Goal: Task Accomplishment & Management: Use online tool/utility

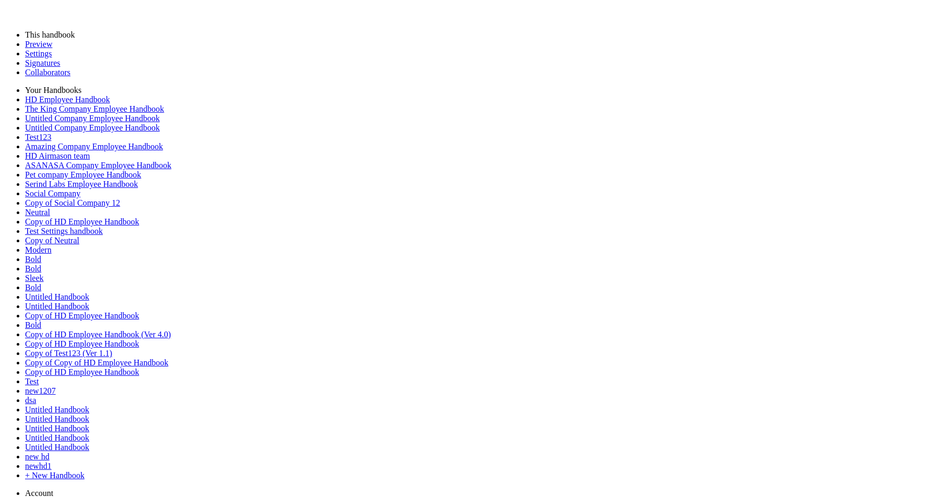
type input "********"
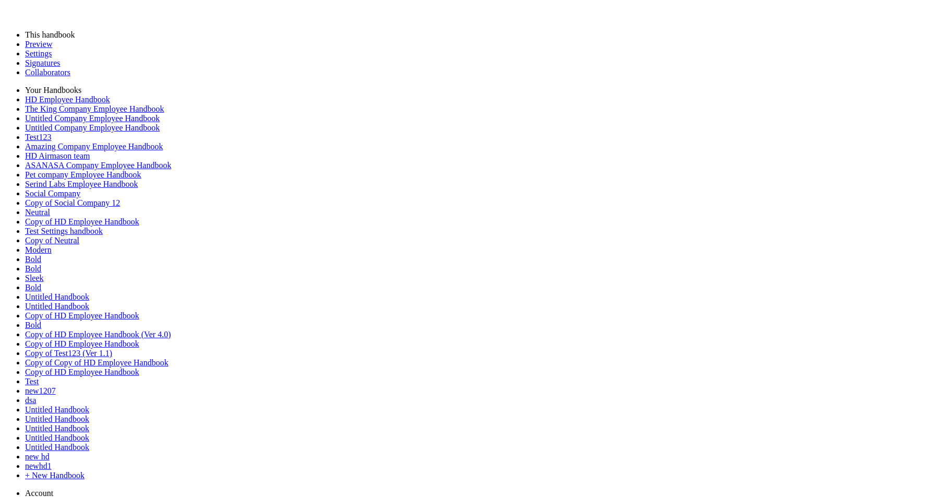
type input "********"
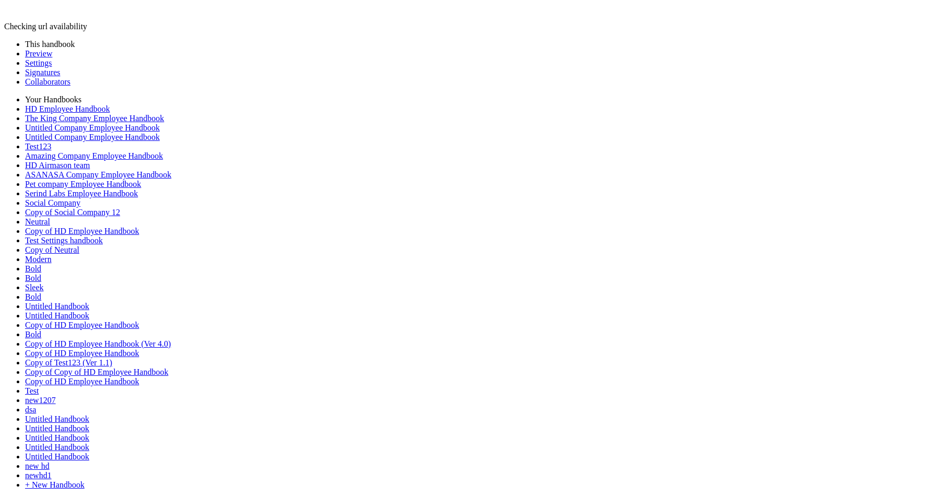
type input "********"
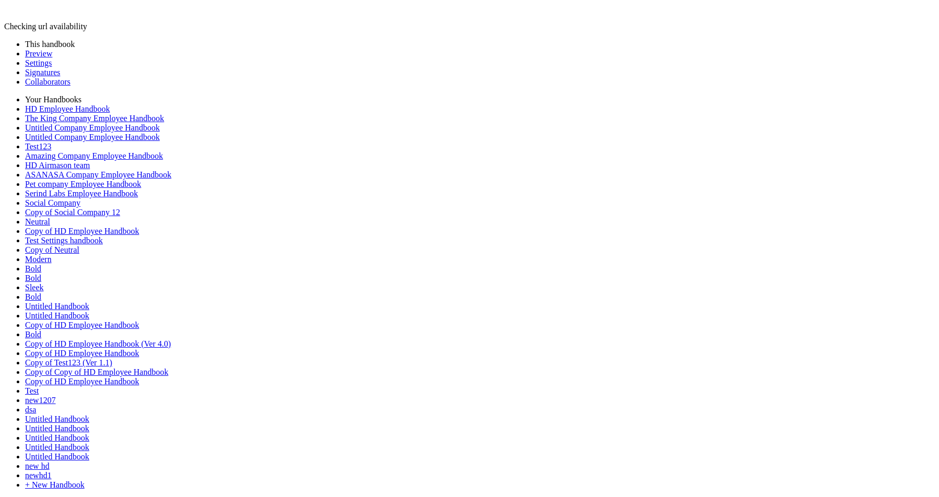
type input "**********"
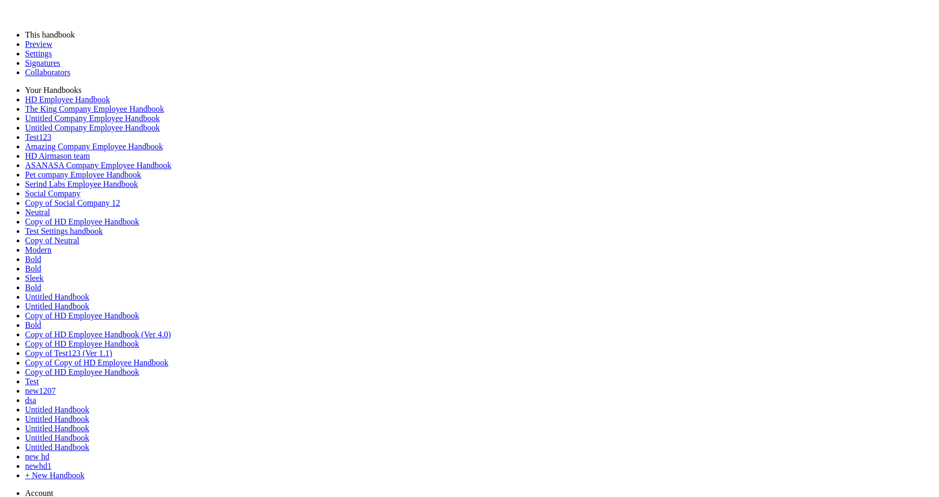
scroll to position [4199, 0]
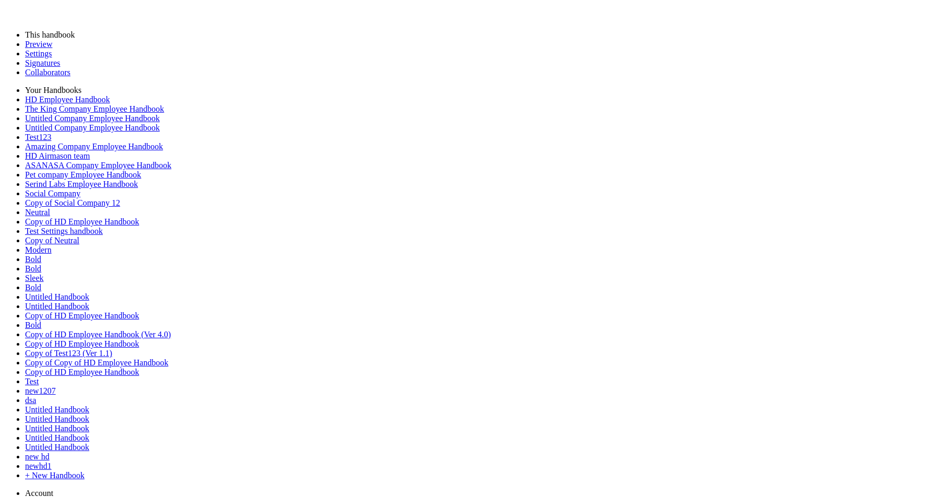
scroll to position [3268, 0]
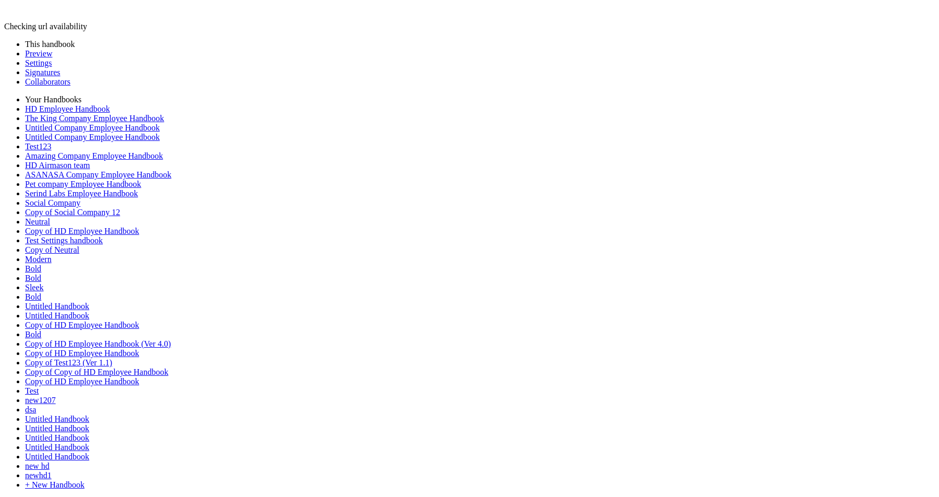
type input "********"
type input "**********"
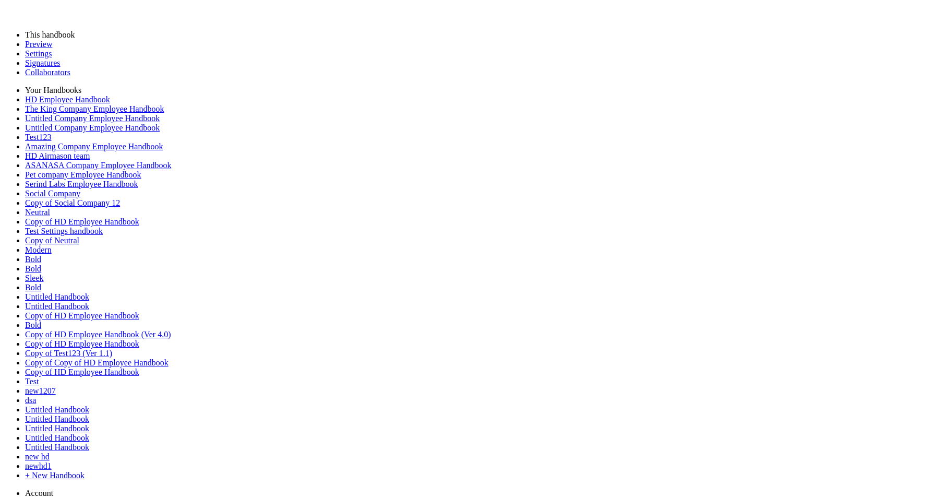
scroll to position [91, 0]
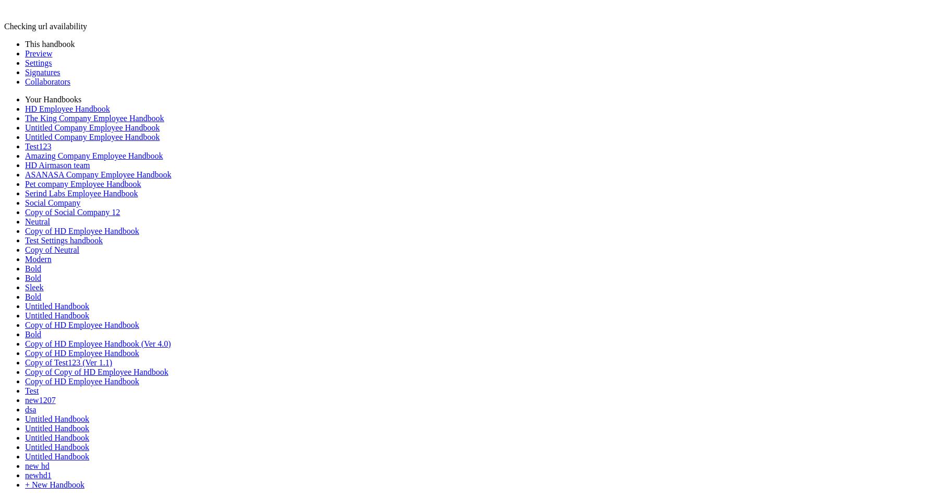
scroll to position [91, 0]
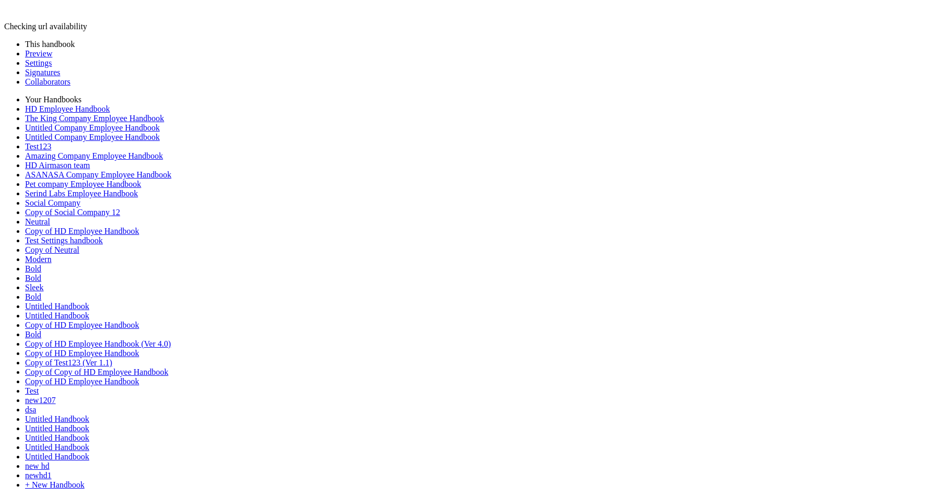
scroll to position [466, 0]
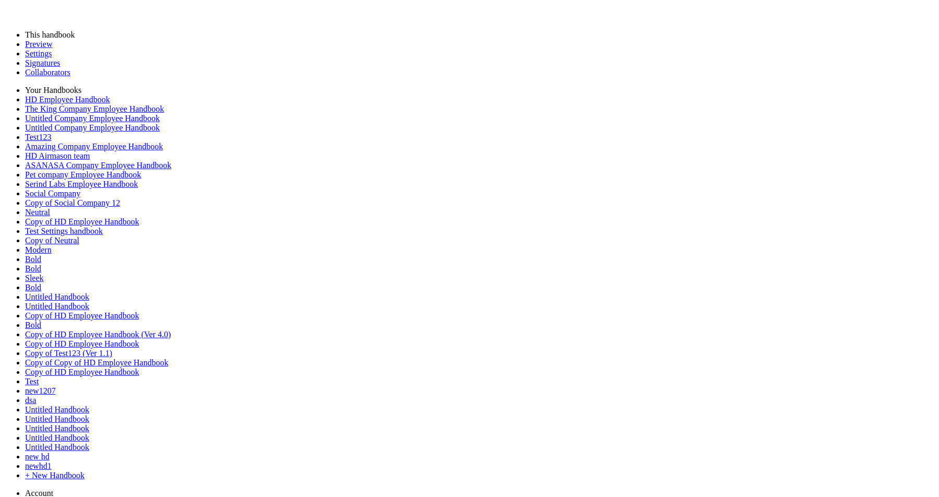
scroll to position [3433, 0]
type input "********"
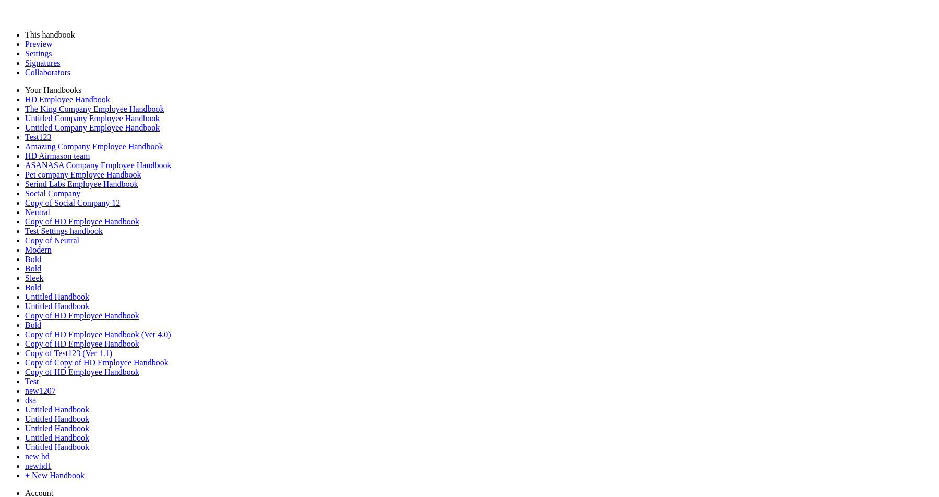
type input "*"
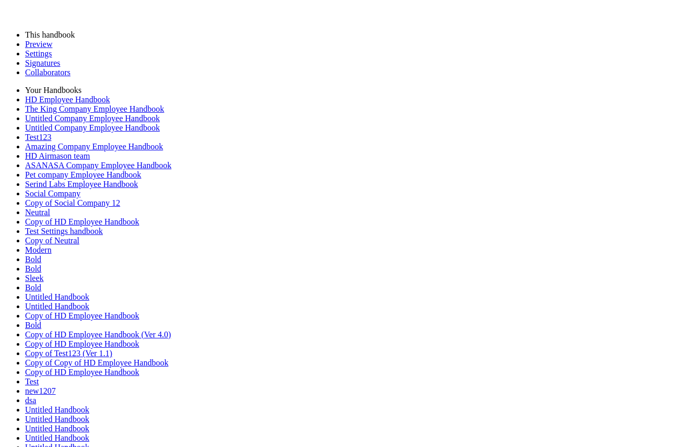
scroll to position [141, 0]
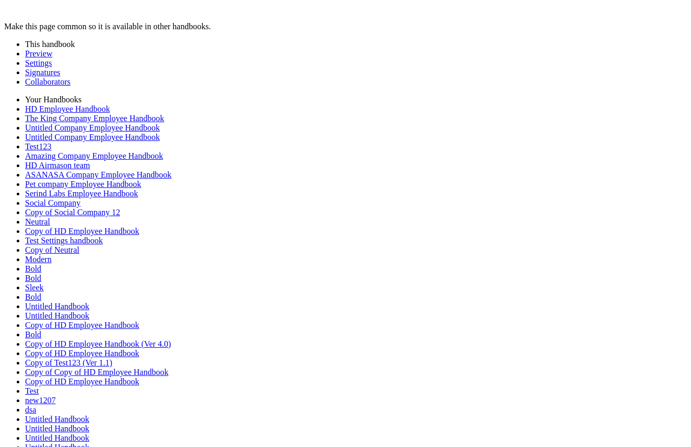
scroll to position [361, 0]
type input "*"
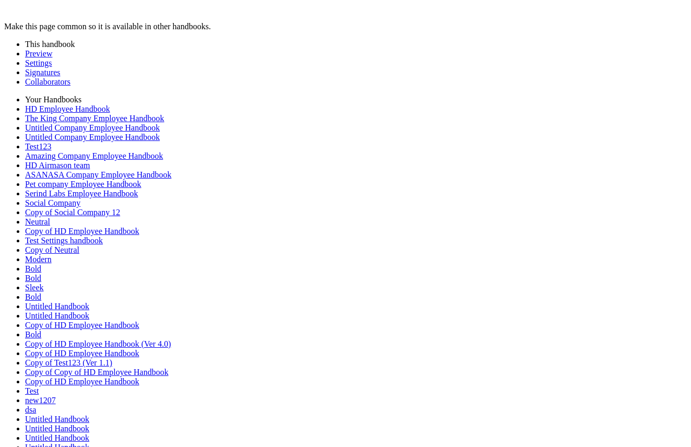
scroll to position [215, 0]
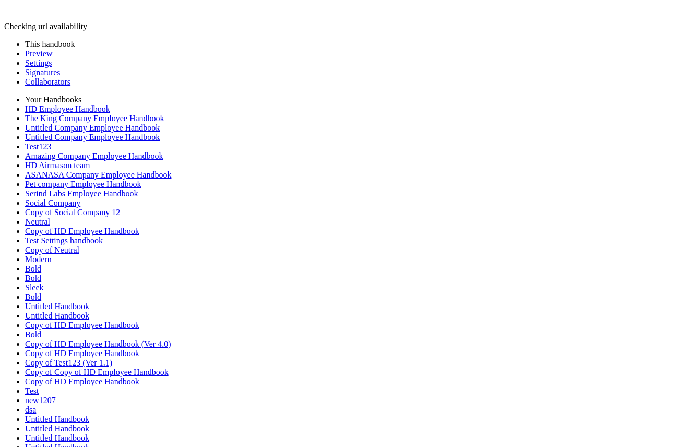
type input "*"
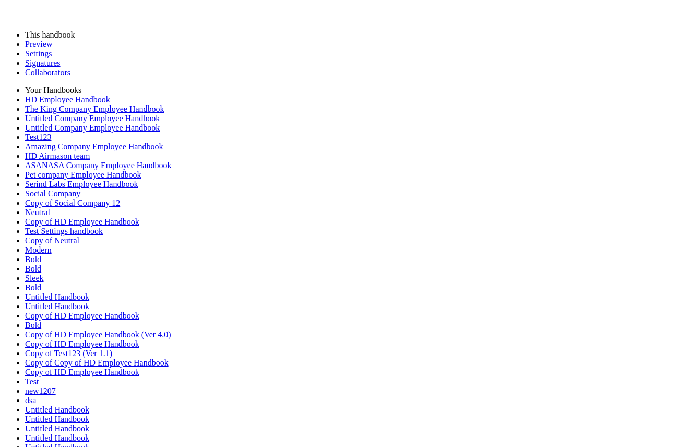
scroll to position [288, 0]
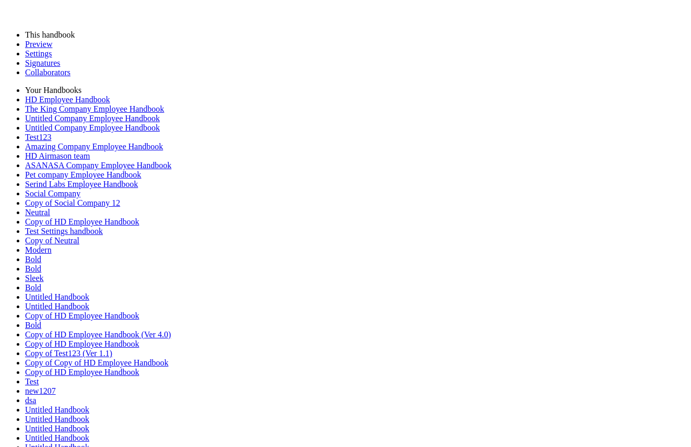
type input "*"
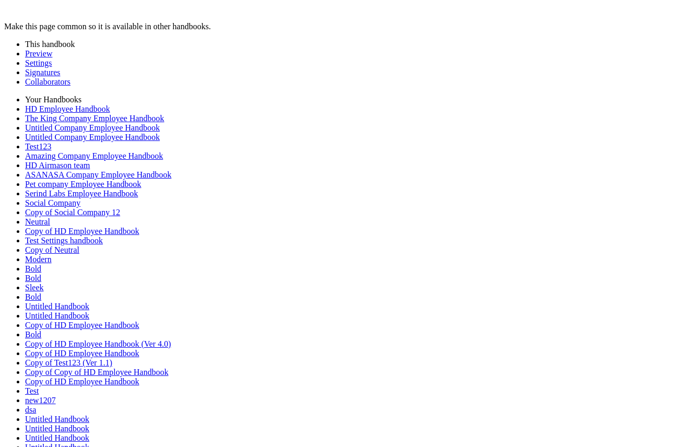
scroll to position [20, 0]
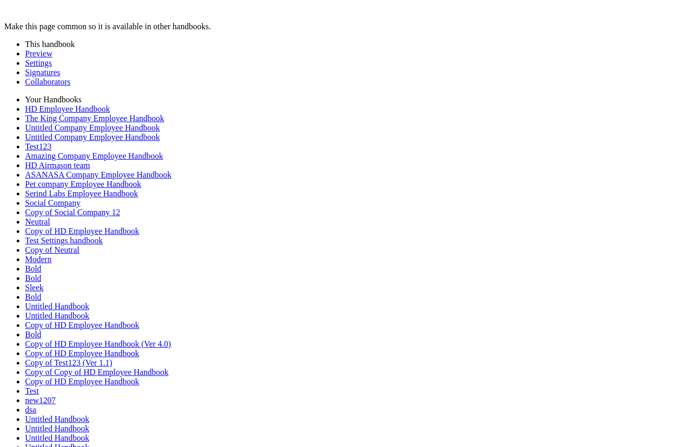
scroll to position [141, 0]
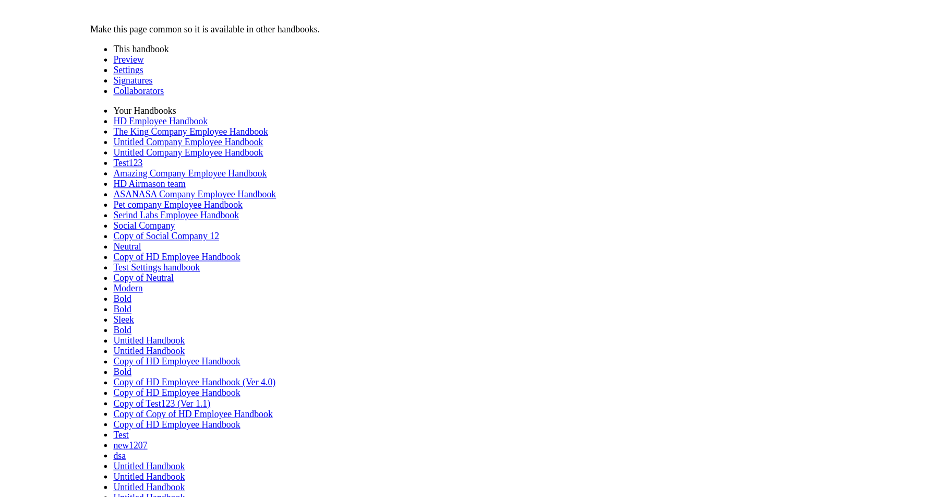
scroll to position [91, 0]
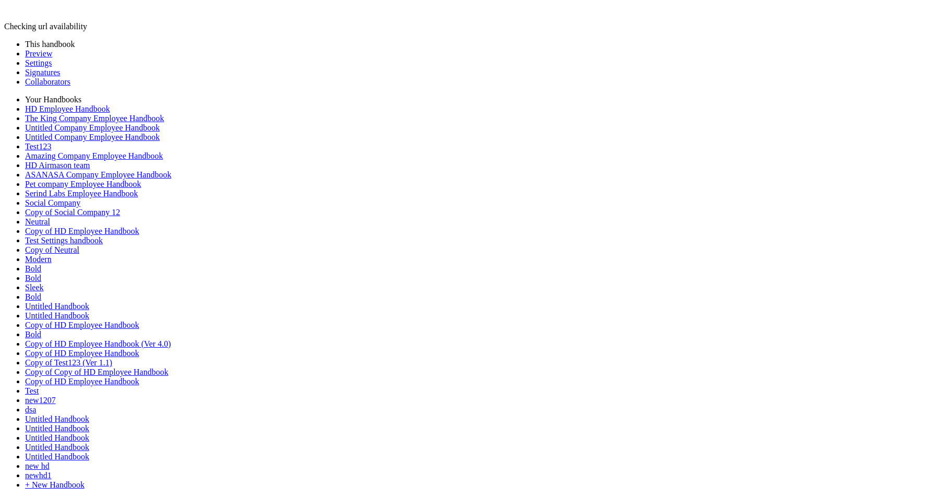
scroll to position [91, 0]
type input "********"
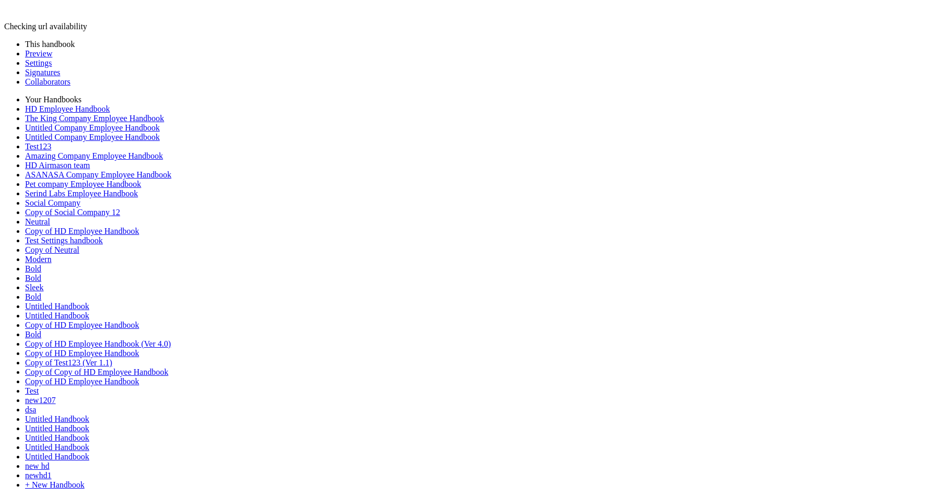
type input "********"
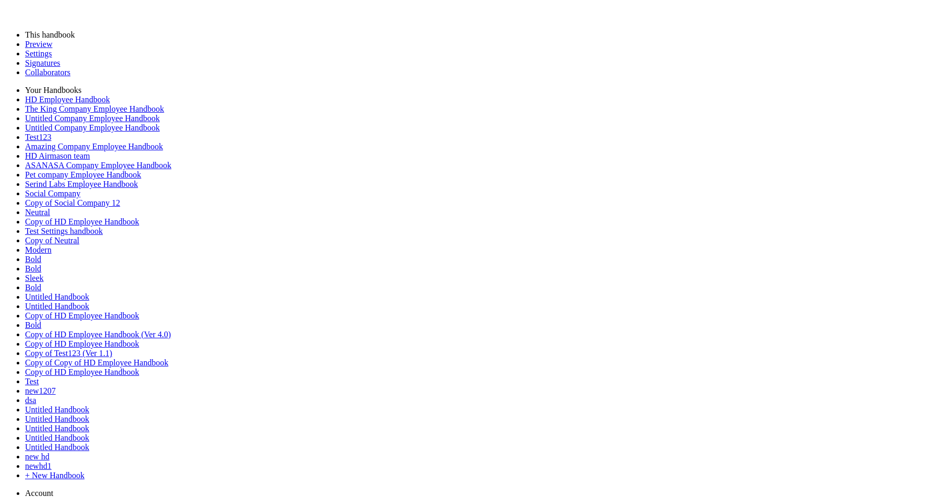
scroll to position [0, 0]
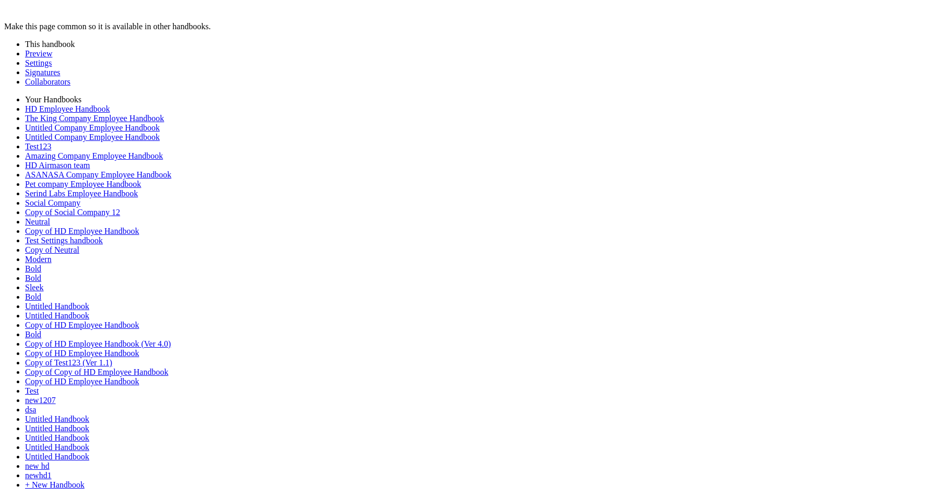
type input "********"
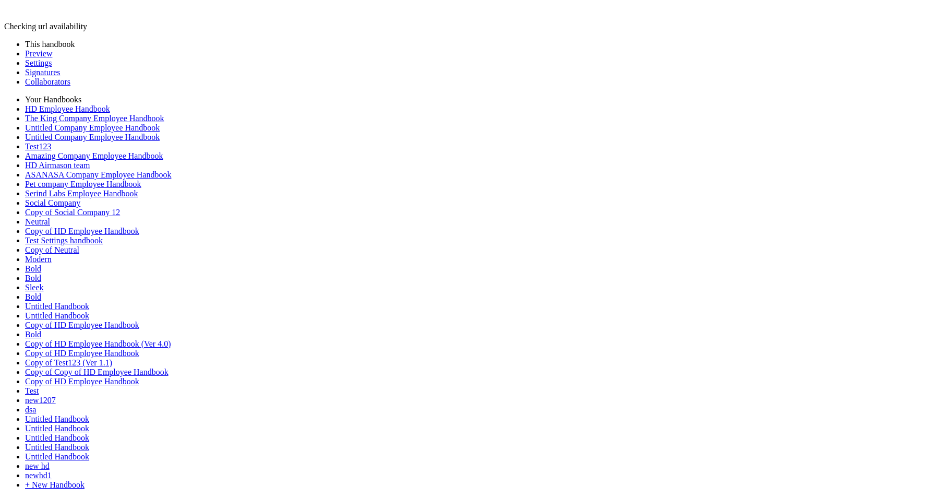
scroll to position [3639, 0]
type input "********"
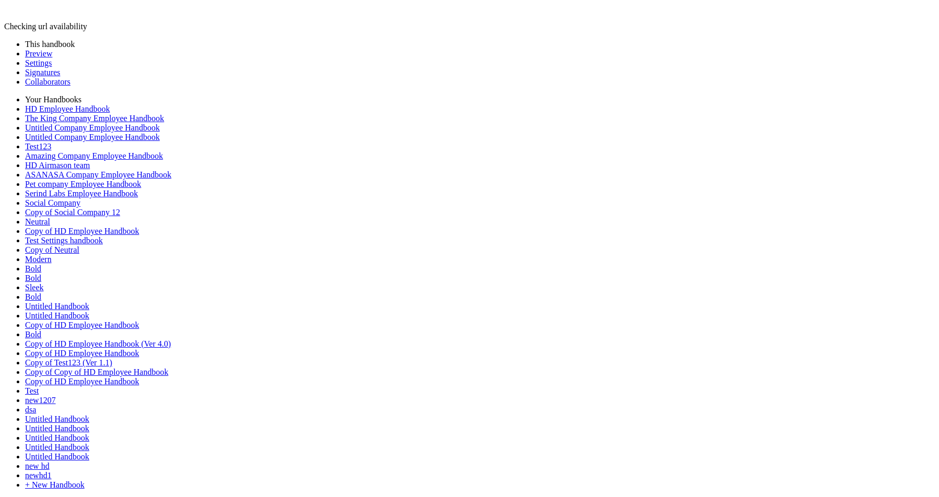
type input "********"
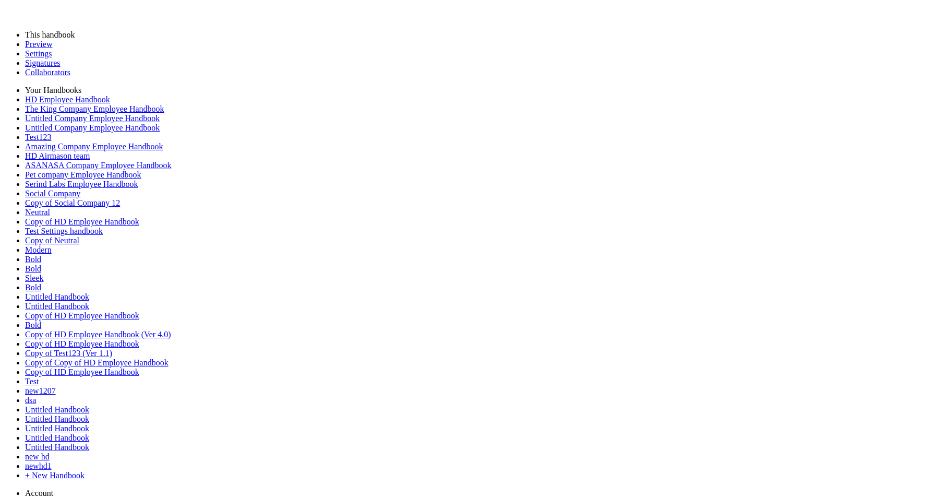
scroll to position [165, 0]
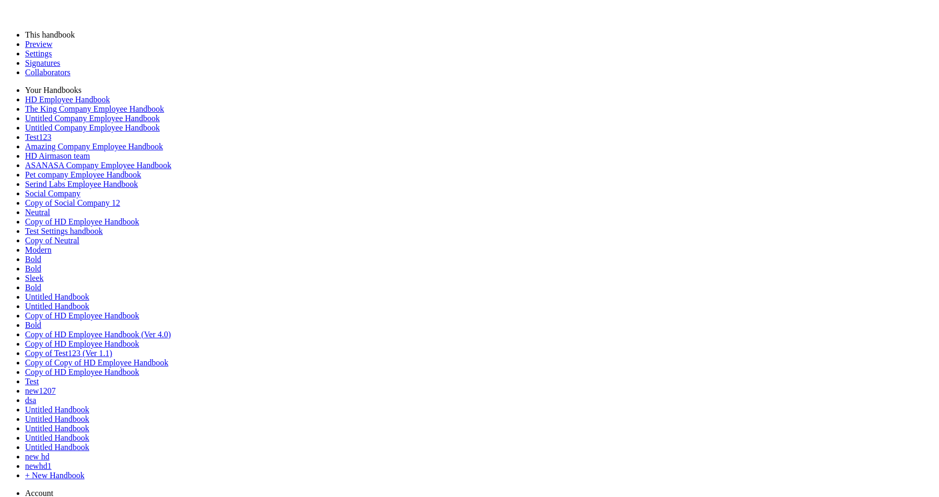
scroll to position [4233, 0]
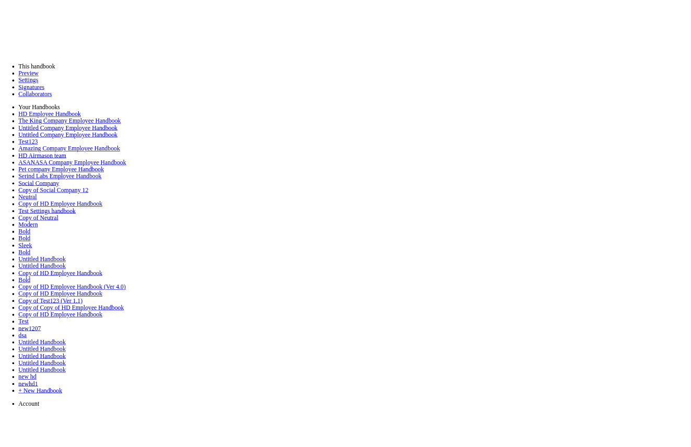
scroll to position [0, 1639]
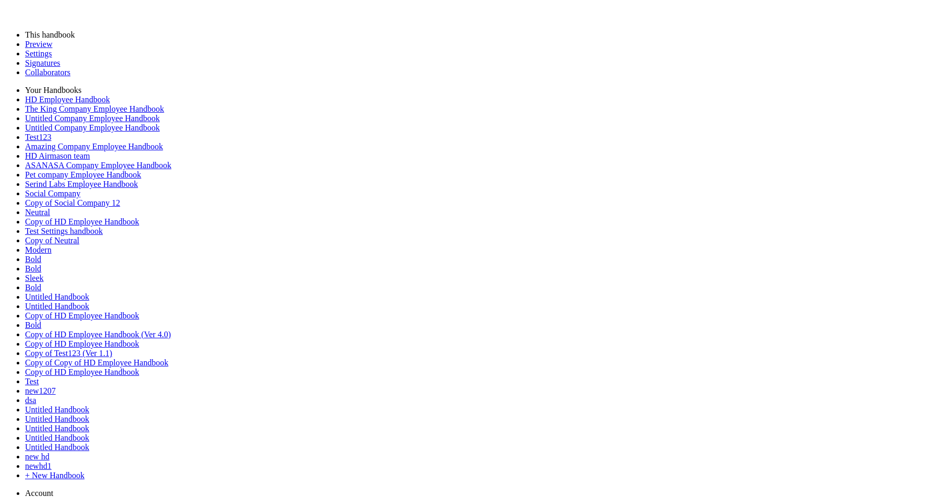
click at [32, 49] on link "Preview" at bounding box center [38, 44] width 27 height 9
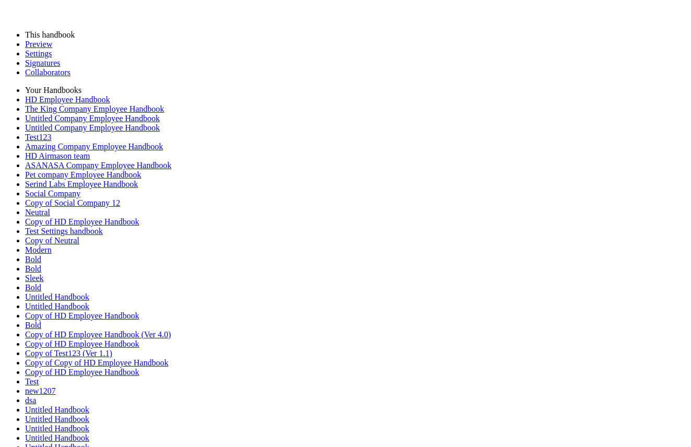
scroll to position [0, 1142]
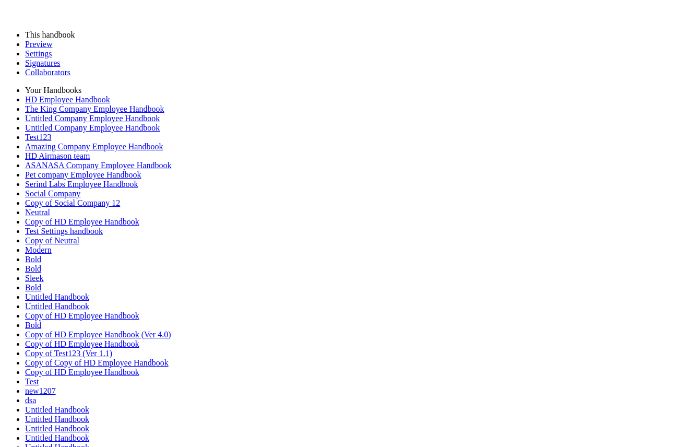
drag, startPoint x: 57, startPoint y: 329, endPoint x: 50, endPoint y: 329, distance: 7.8
copy label "Rounded"
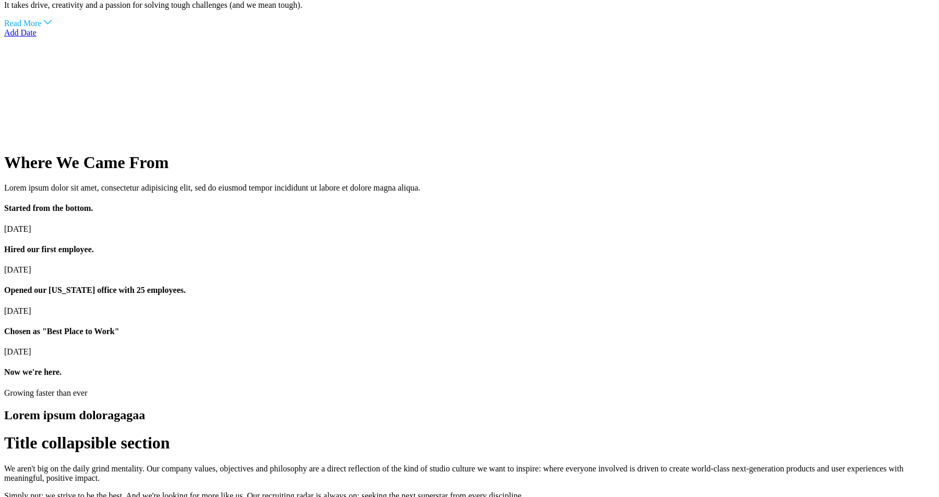
scroll to position [3174, 0]
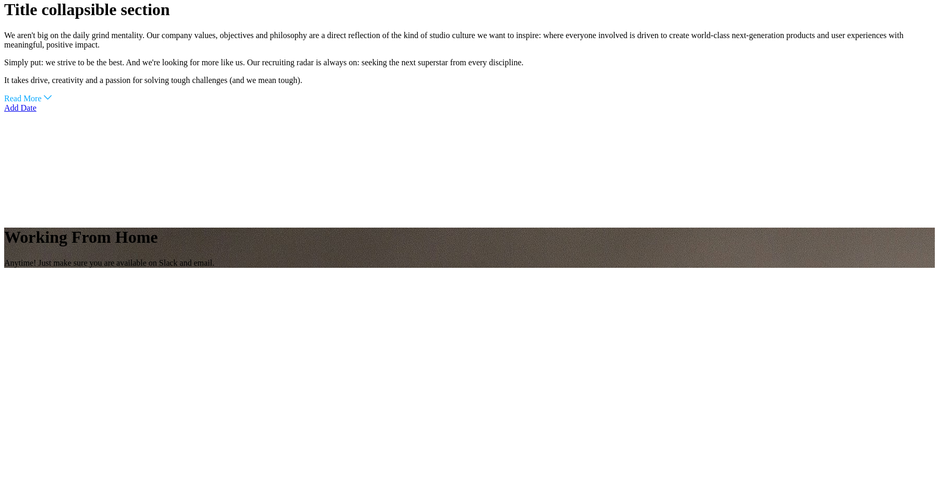
scroll to position [3357, 0]
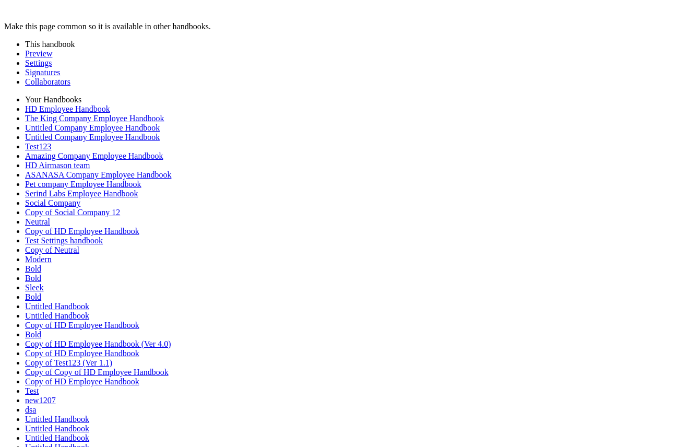
drag, startPoint x: 575, startPoint y: 167, endPoint x: 440, endPoint y: 167, distance: 135.2
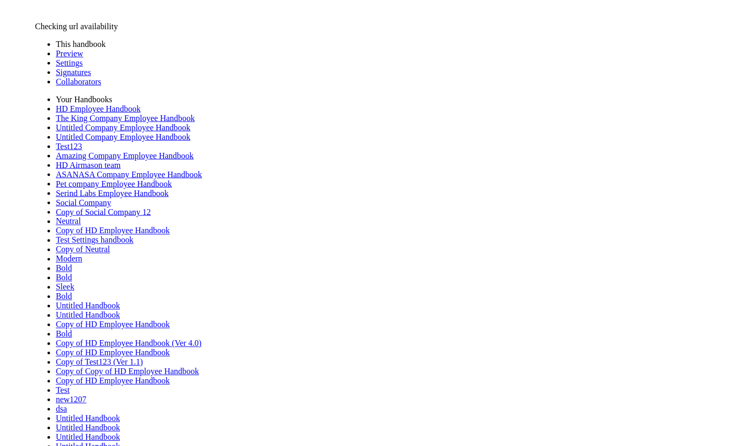
scroll to position [873, 0]
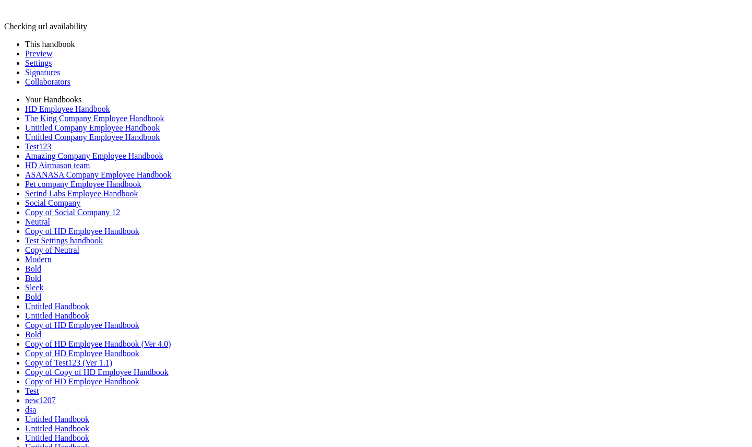
scroll to position [873, 0]
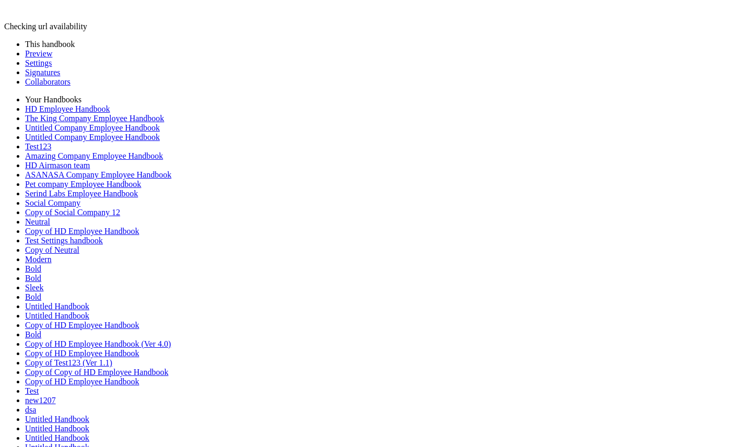
scroll to position [0, 632]
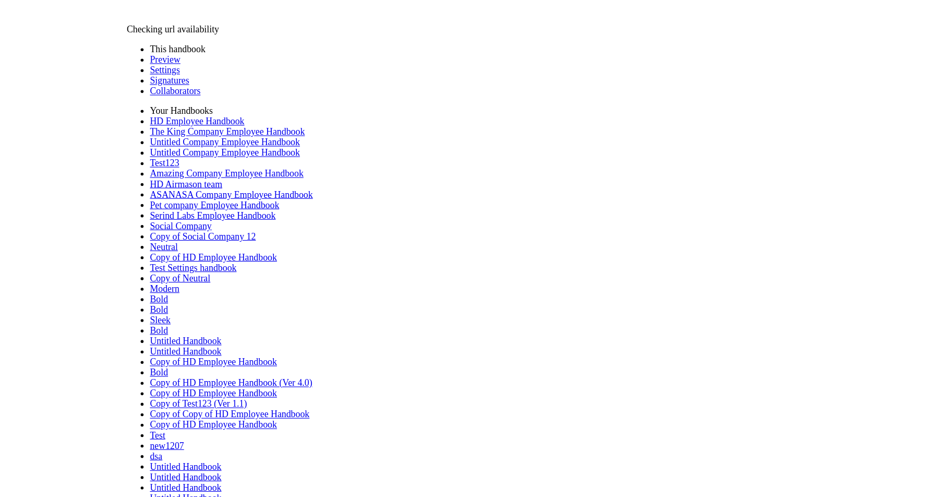
scroll to position [793, 0]
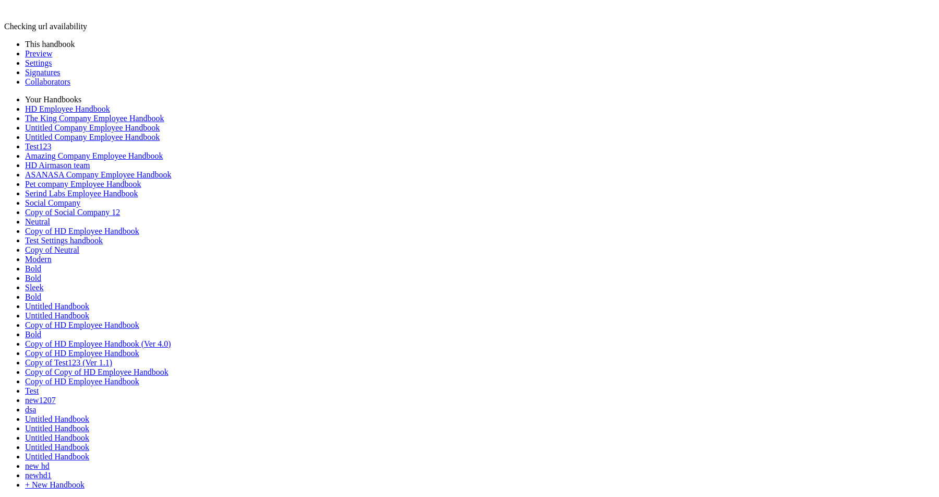
scroll to position [875, 0]
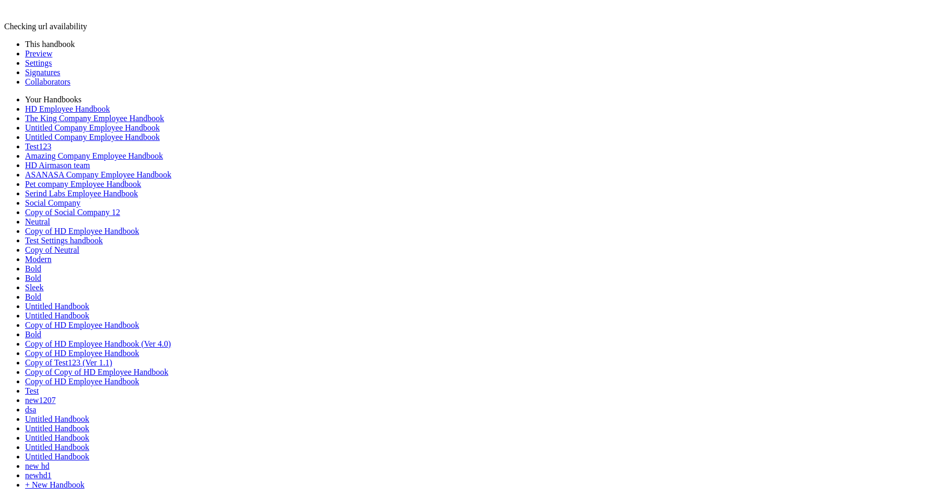
scroll to position [889, 0]
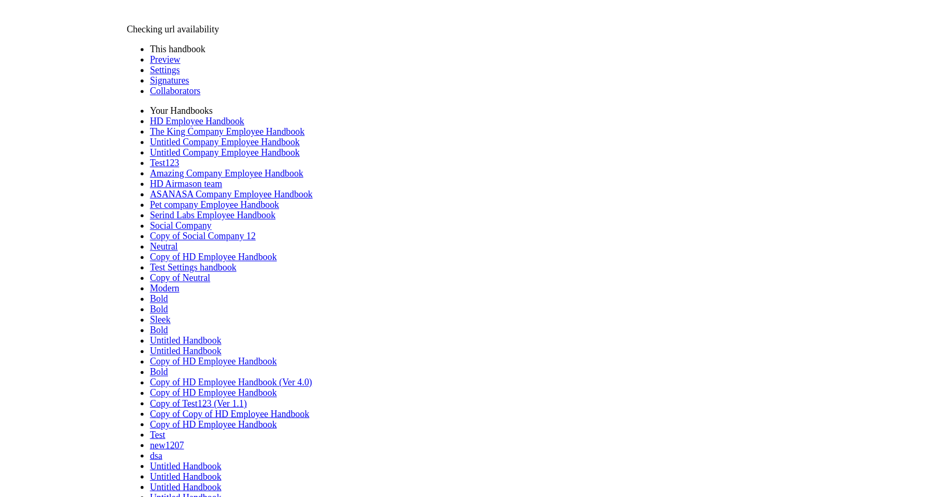
scroll to position [766, 0]
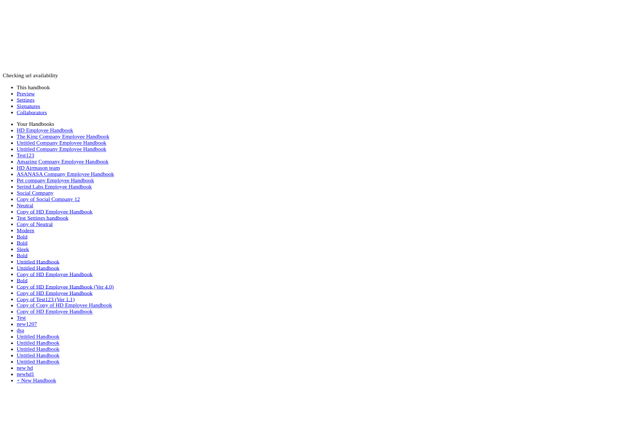
scroll to position [886, 0]
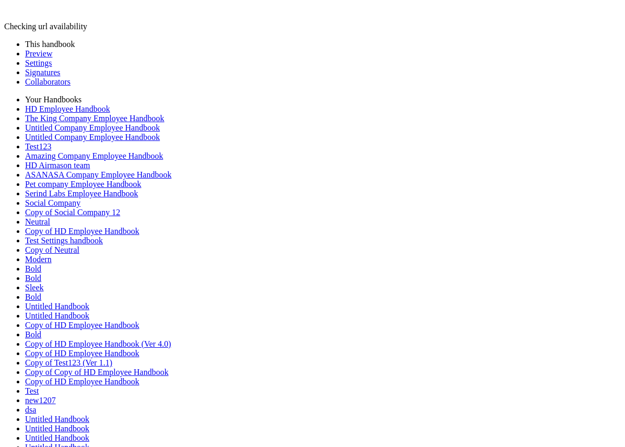
scroll to position [786, 0]
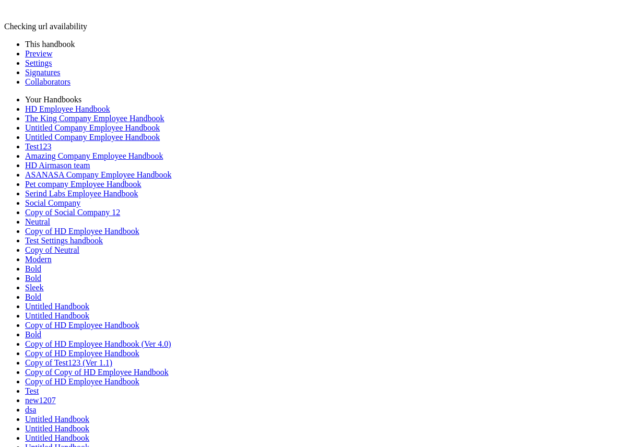
scroll to position [810, 0]
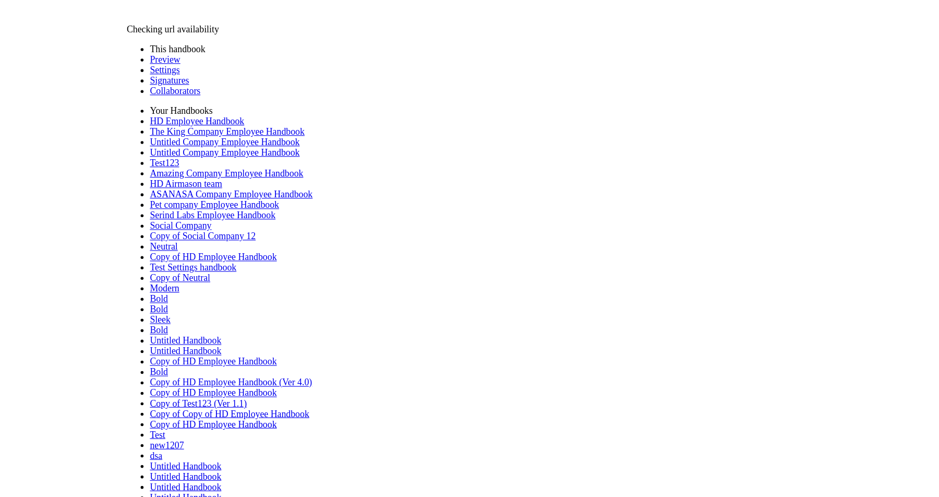
scroll to position [827, 0]
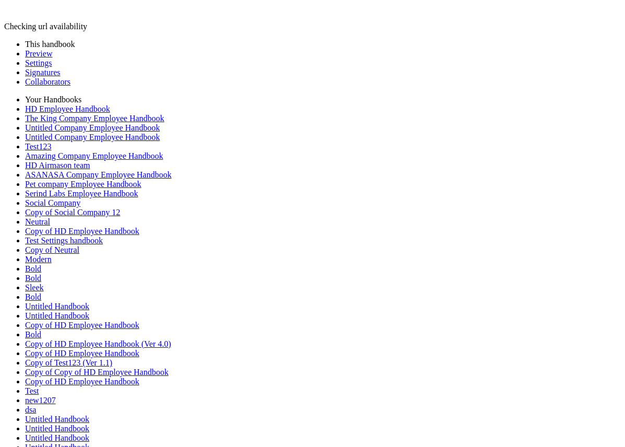
drag, startPoint x: 290, startPoint y: 243, endPoint x: 416, endPoint y: 253, distance: 126.7
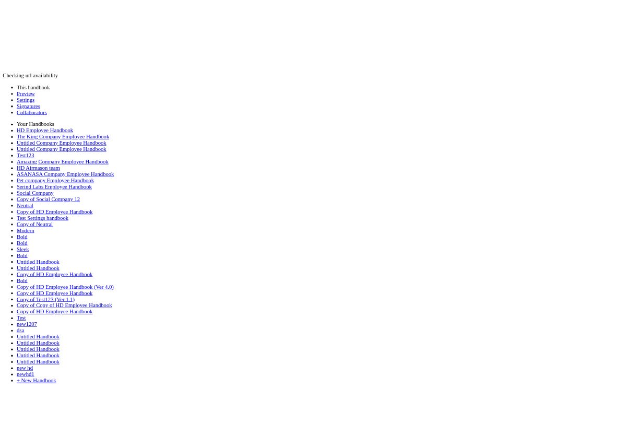
scroll to position [858, 0]
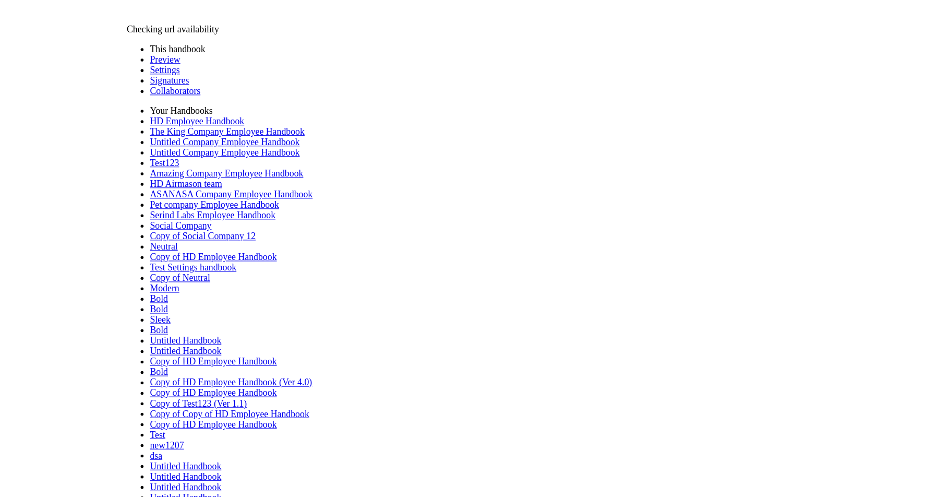
scroll to position [827, 0]
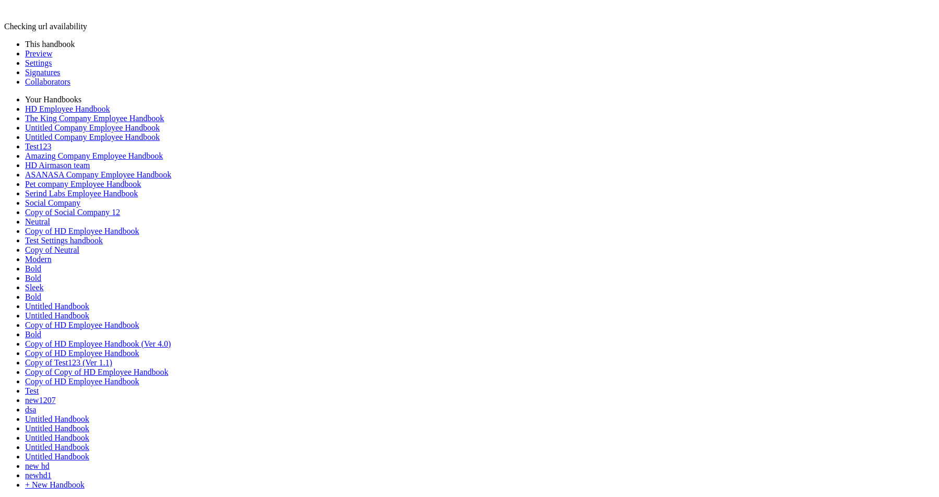
scroll to position [858, 0]
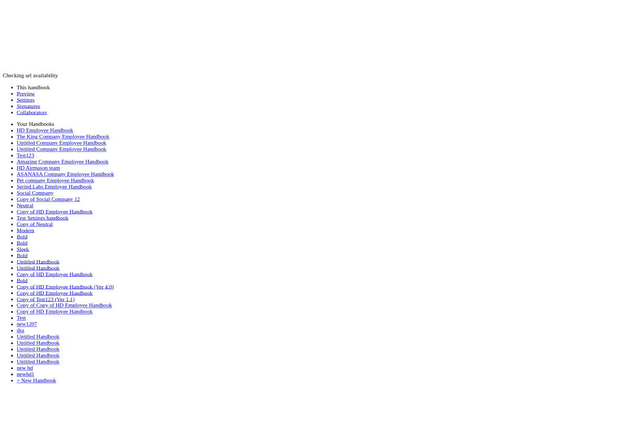
scroll to position [827, 0]
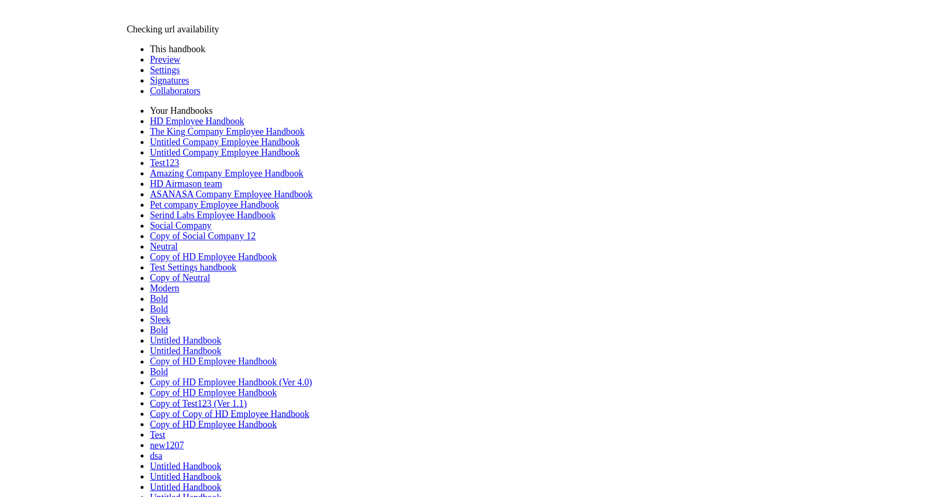
scroll to position [828, 0]
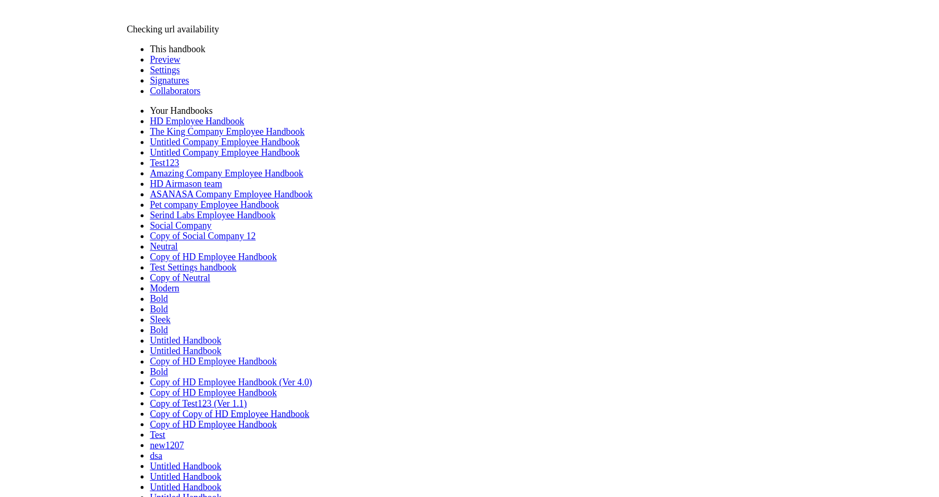
scroll to position [860, 0]
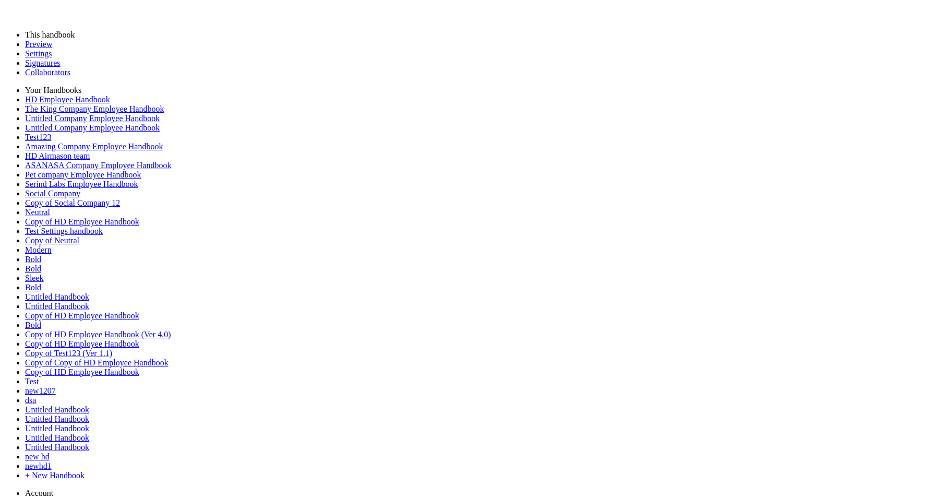
scroll to position [0, 819]
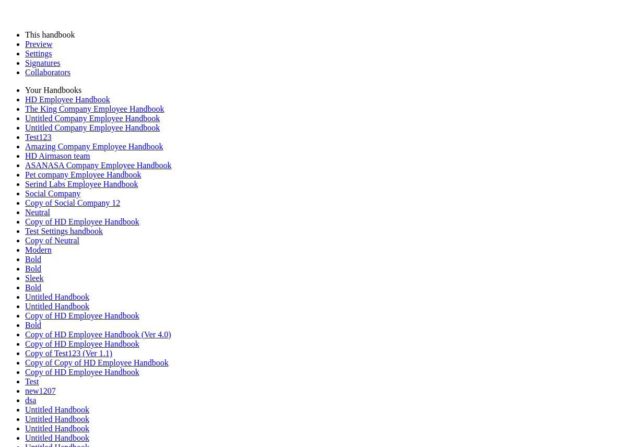
scroll to position [828, 0]
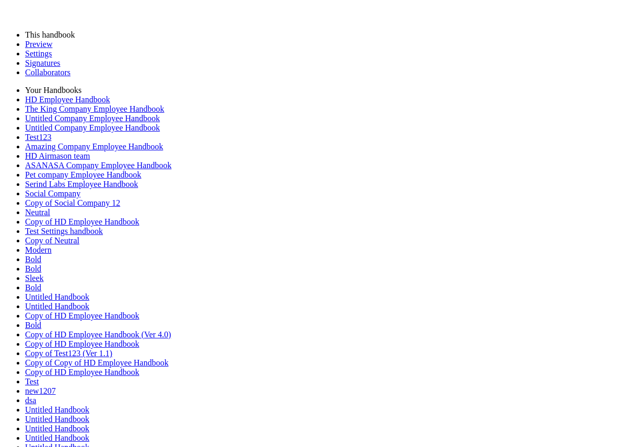
scroll to position [840, 0]
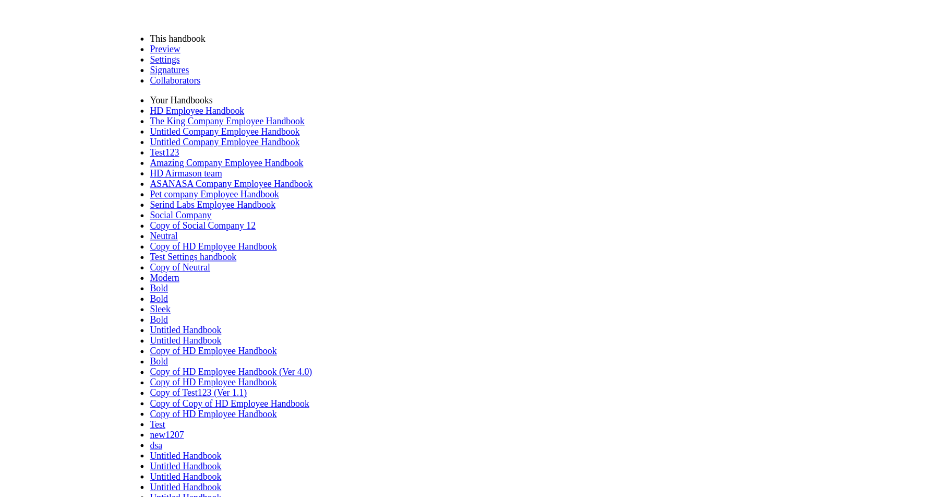
scroll to position [815, 0]
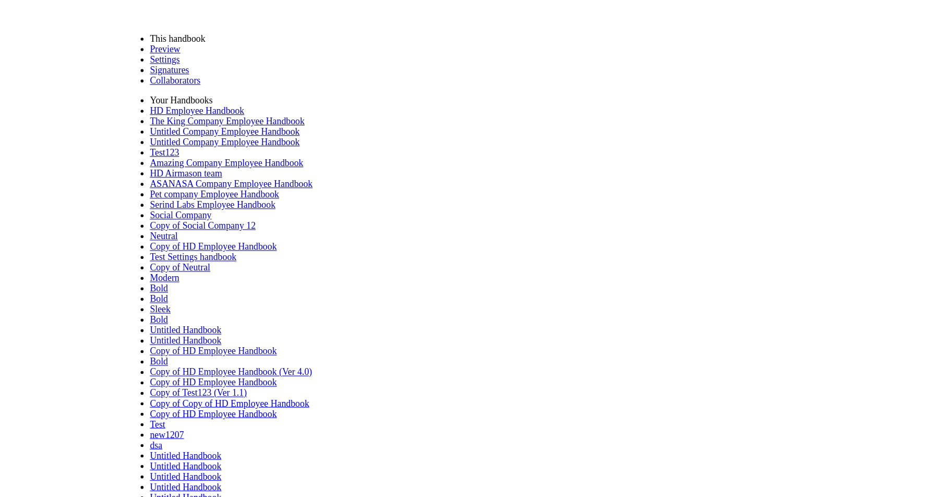
scroll to position [846, 0]
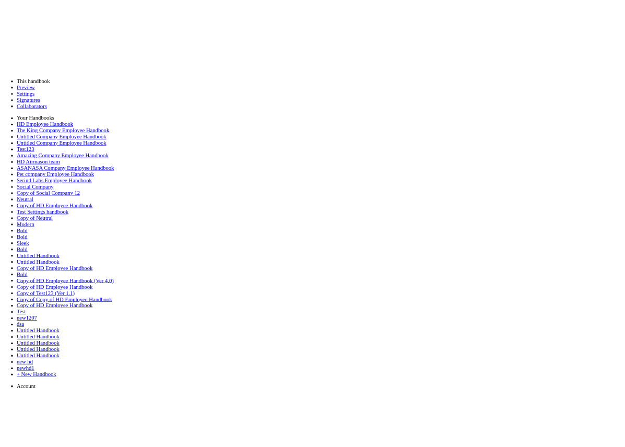
scroll to position [0, 1639]
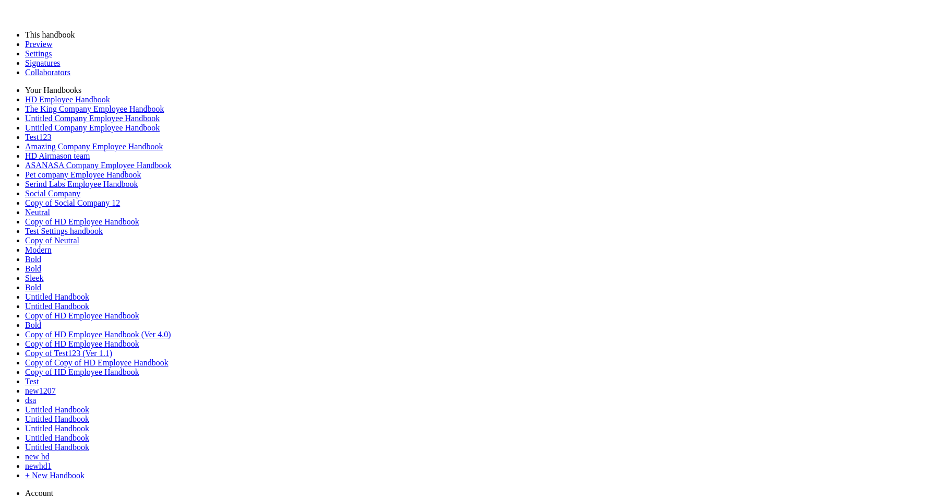
drag, startPoint x: 634, startPoint y: 205, endPoint x: 424, endPoint y: 205, distance: 209.8
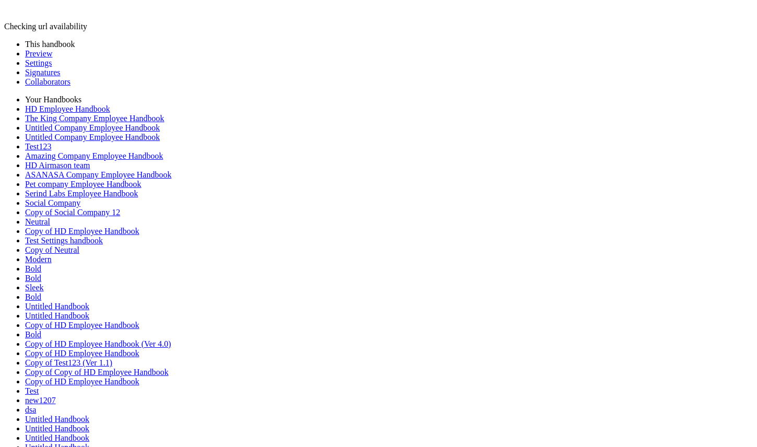
drag, startPoint x: 18, startPoint y: 200, endPoint x: 14, endPoint y: 134, distance: 66.9
drag, startPoint x: 17, startPoint y: 273, endPoint x: 17, endPoint y: 195, distance: 78.8
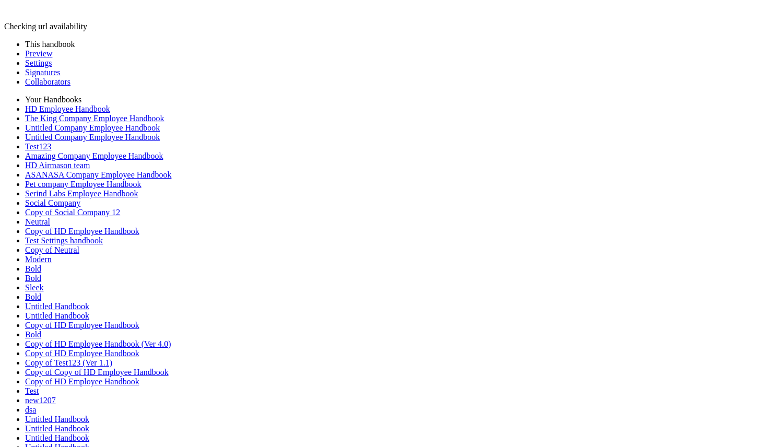
drag, startPoint x: 19, startPoint y: 265, endPoint x: 10, endPoint y: 342, distance: 77.7
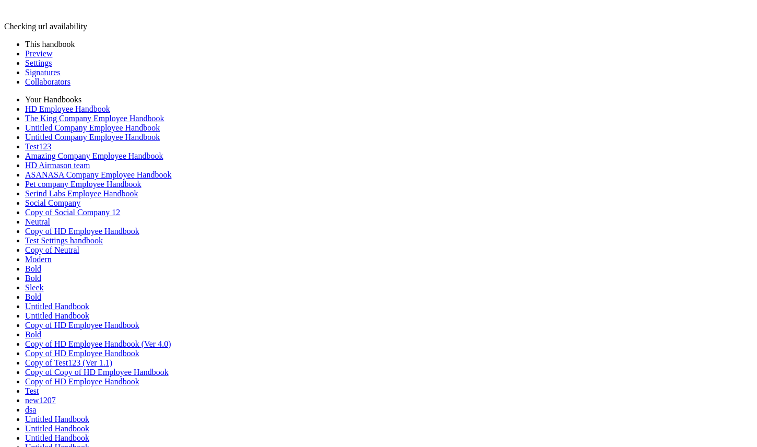
drag, startPoint x: 355, startPoint y: 181, endPoint x: 353, endPoint y: 144, distance: 37.6
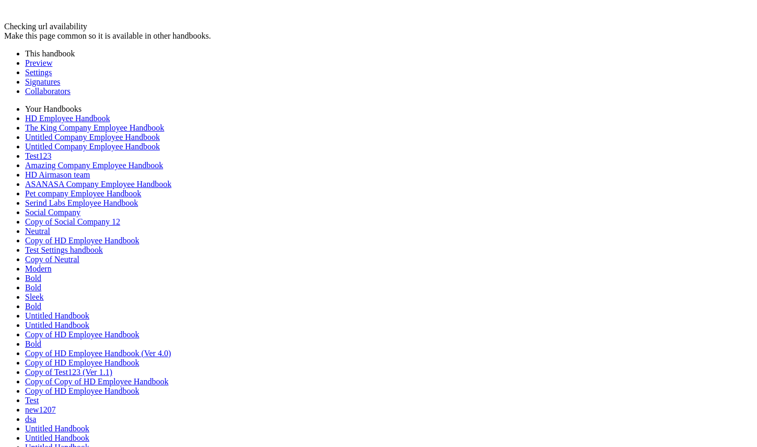
drag, startPoint x: 424, startPoint y: 330, endPoint x: 390, endPoint y: 299, distance: 46.5
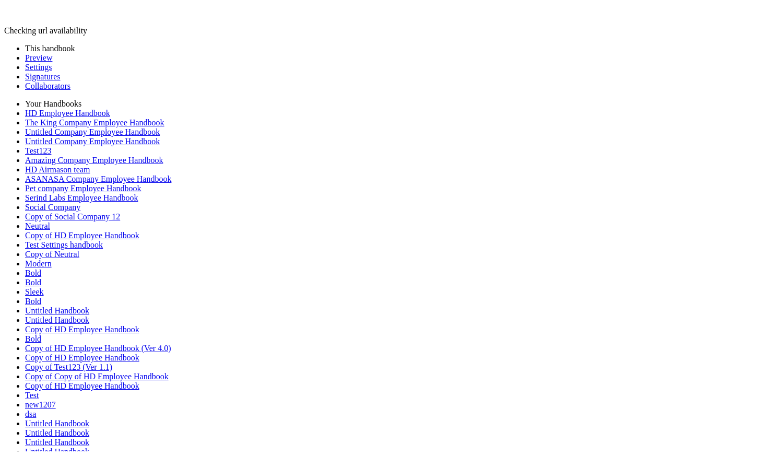
scroll to position [43, 0]
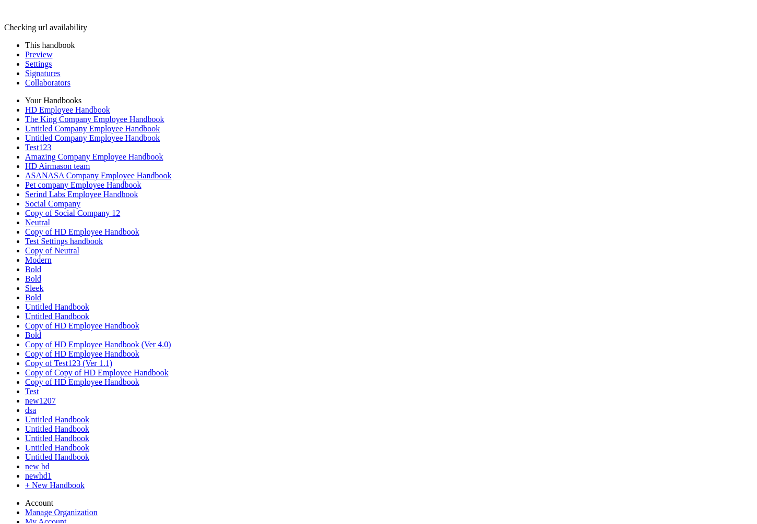
scroll to position [2875, 0]
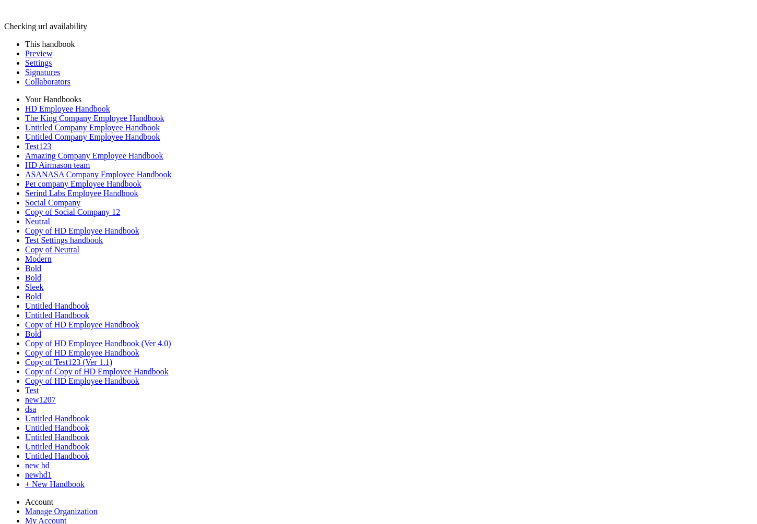
scroll to position [2830, 0]
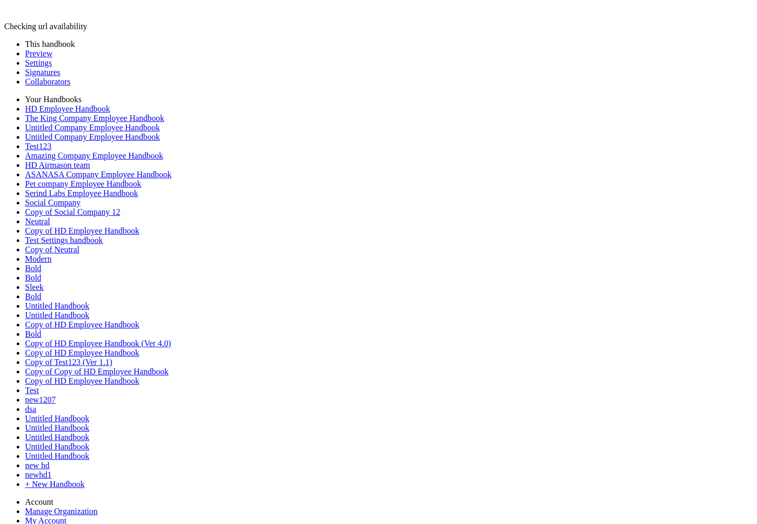
drag, startPoint x: 519, startPoint y: 247, endPoint x: 388, endPoint y: 247, distance: 131.0
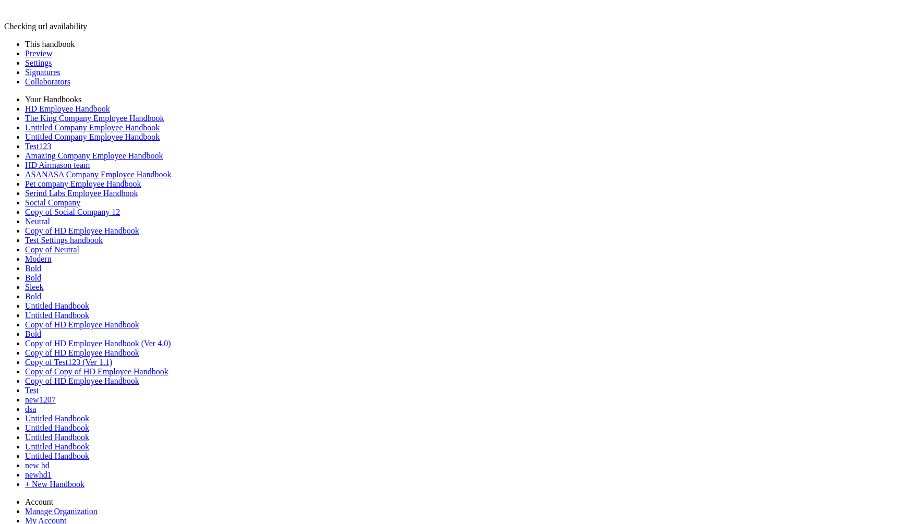
scroll to position [2999, 0]
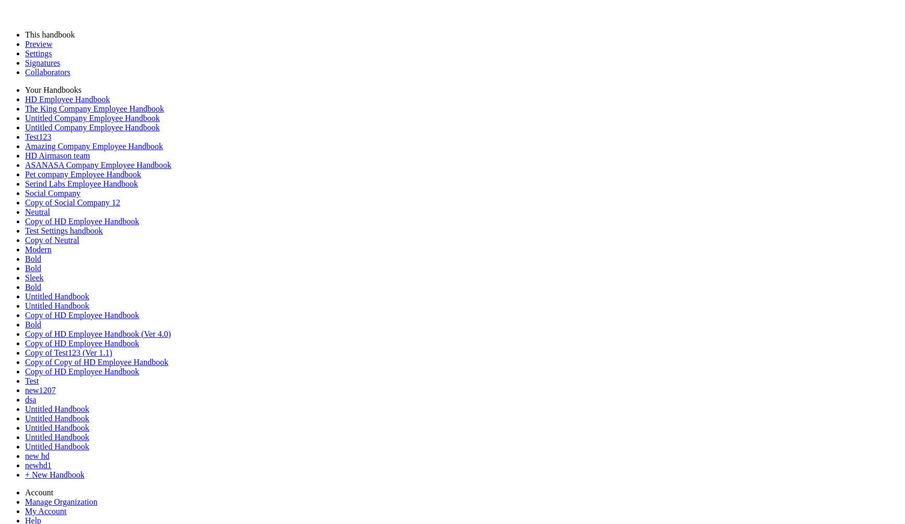
scroll to position [2868, 0]
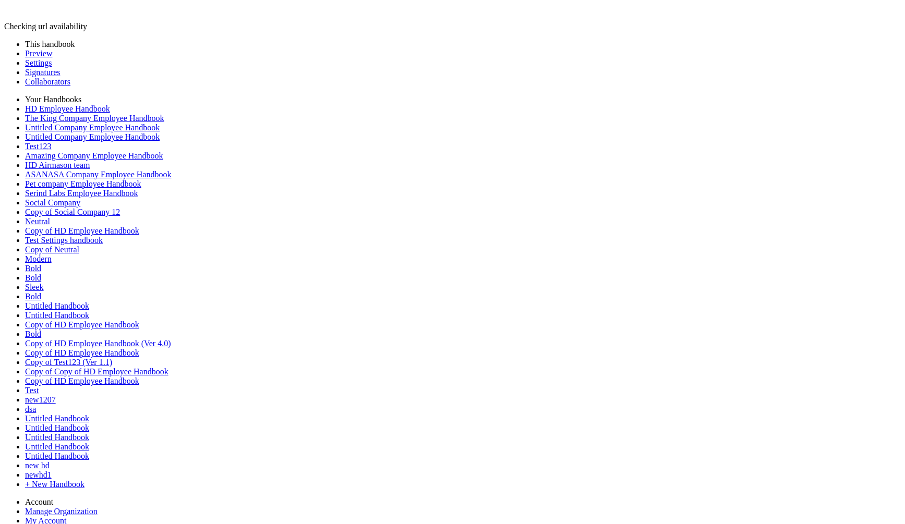
scroll to position [2906, 0]
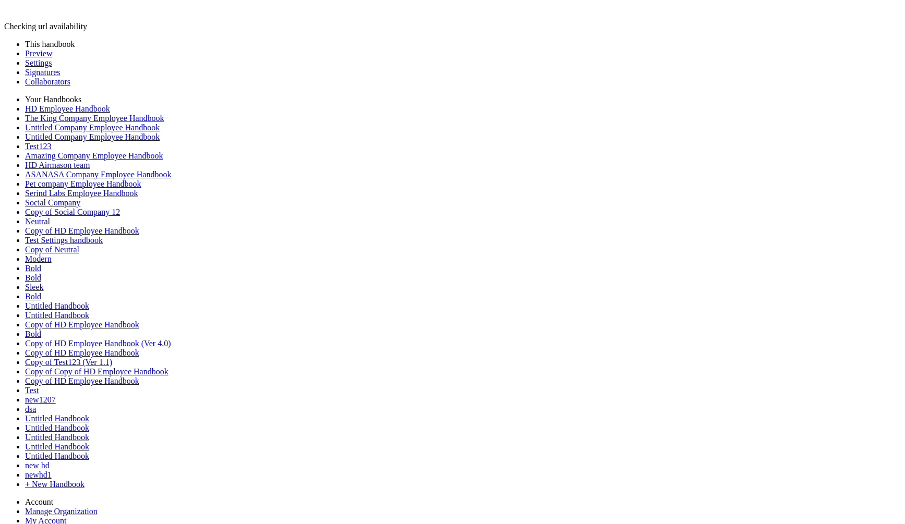
scroll to position [0, 0]
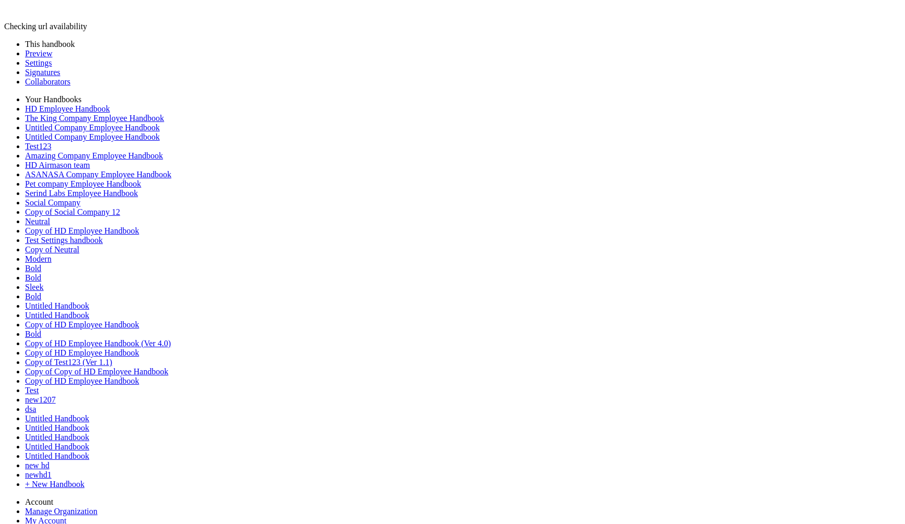
drag, startPoint x: 713, startPoint y: 418, endPoint x: 699, endPoint y: 399, distance: 23.6
drag, startPoint x: 436, startPoint y: 417, endPoint x: 427, endPoint y: 417, distance: 8.9
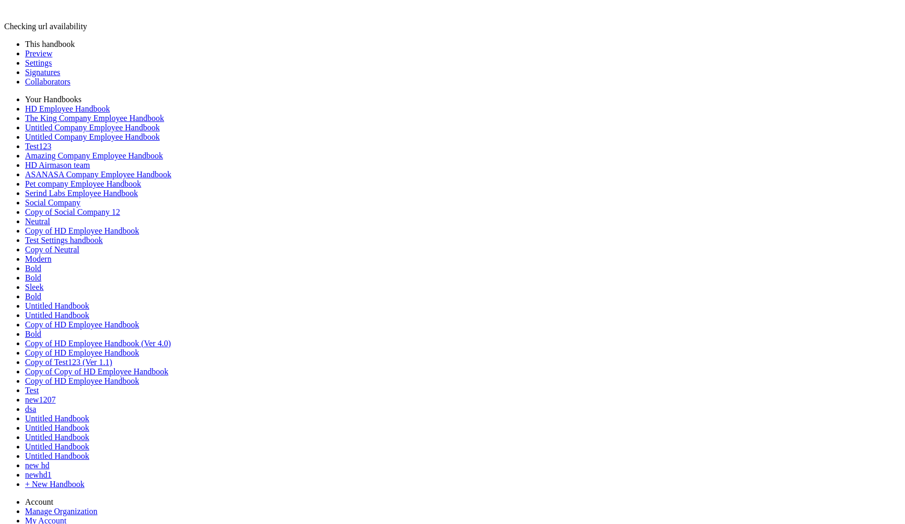
scroll to position [2914, 0]
drag, startPoint x: 120, startPoint y: 304, endPoint x: 308, endPoint y: 6, distance: 353.0
